Goal: Navigation & Orientation: Find specific page/section

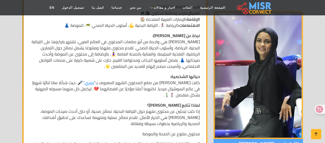
scroll to position [154, 0]
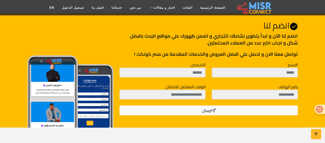
scroll to position [527, 0]
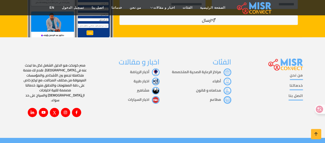
click at [134, 90] on li "مشاهير" at bounding box center [126, 91] width 65 height 8
click at [142, 90] on link "مشاهير" at bounding box center [148, 90] width 23 height 7
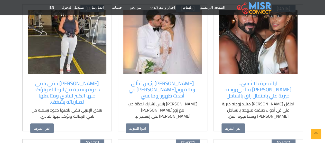
scroll to position [51, 0]
